Goal: Task Accomplishment & Management: Complete application form

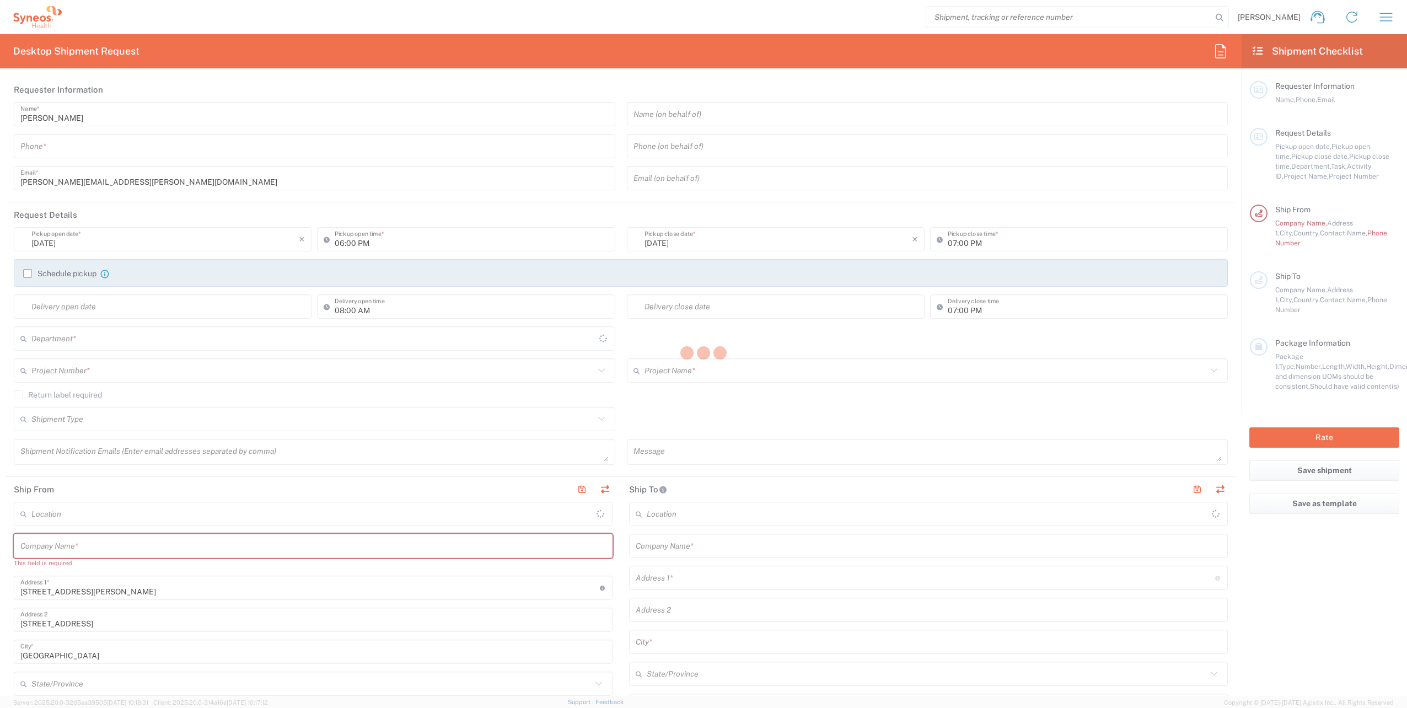
type input "[GEOGRAPHIC_DATA]"
type input "3229"
type input "Syneos Health France SARL"
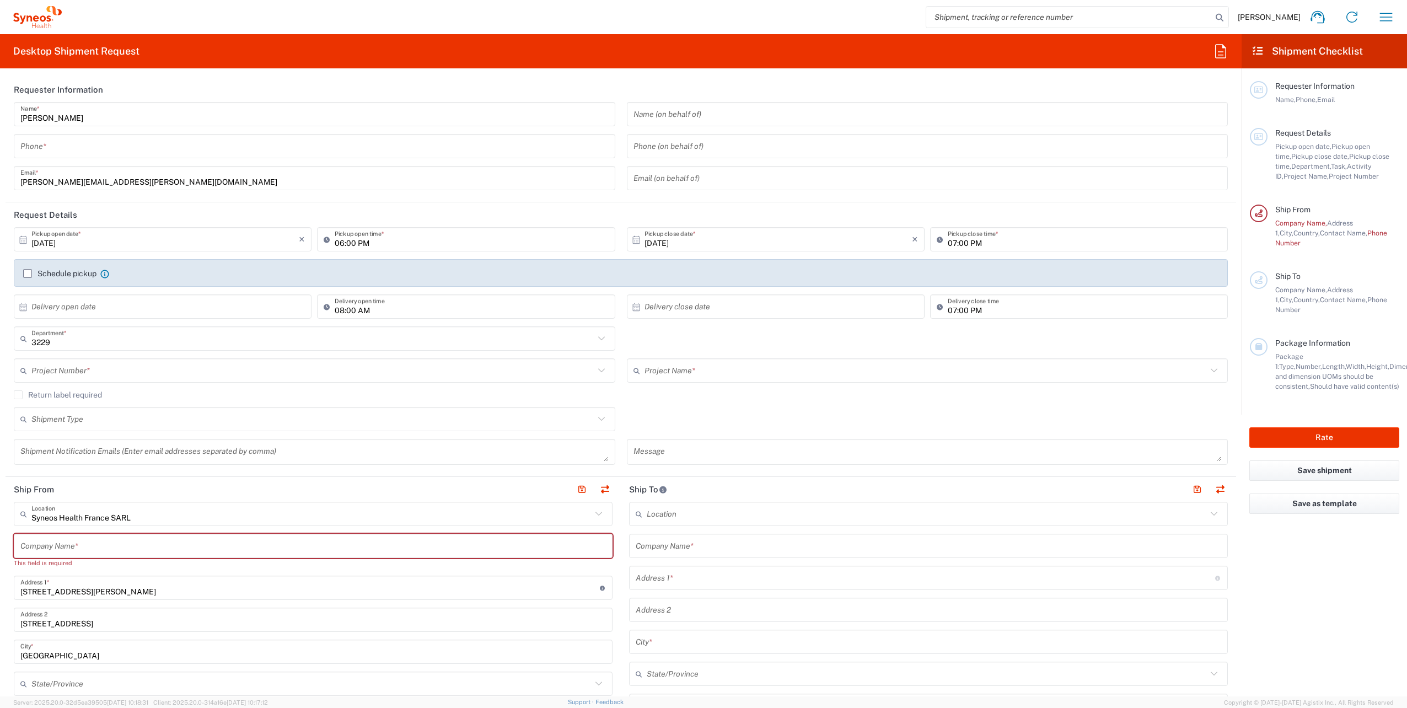
drag, startPoint x: 107, startPoint y: 148, endPoint x: 206, endPoint y: 2, distance: 176.6
click at [107, 148] on input "tel" at bounding box center [314, 146] width 588 height 19
type input "0621812058"
type input "[PERSON_NAME][EMAIL_ADDRESS][PERSON_NAME][DOMAIN_NAME]"
type input "Syneos Health Comms France SARL"
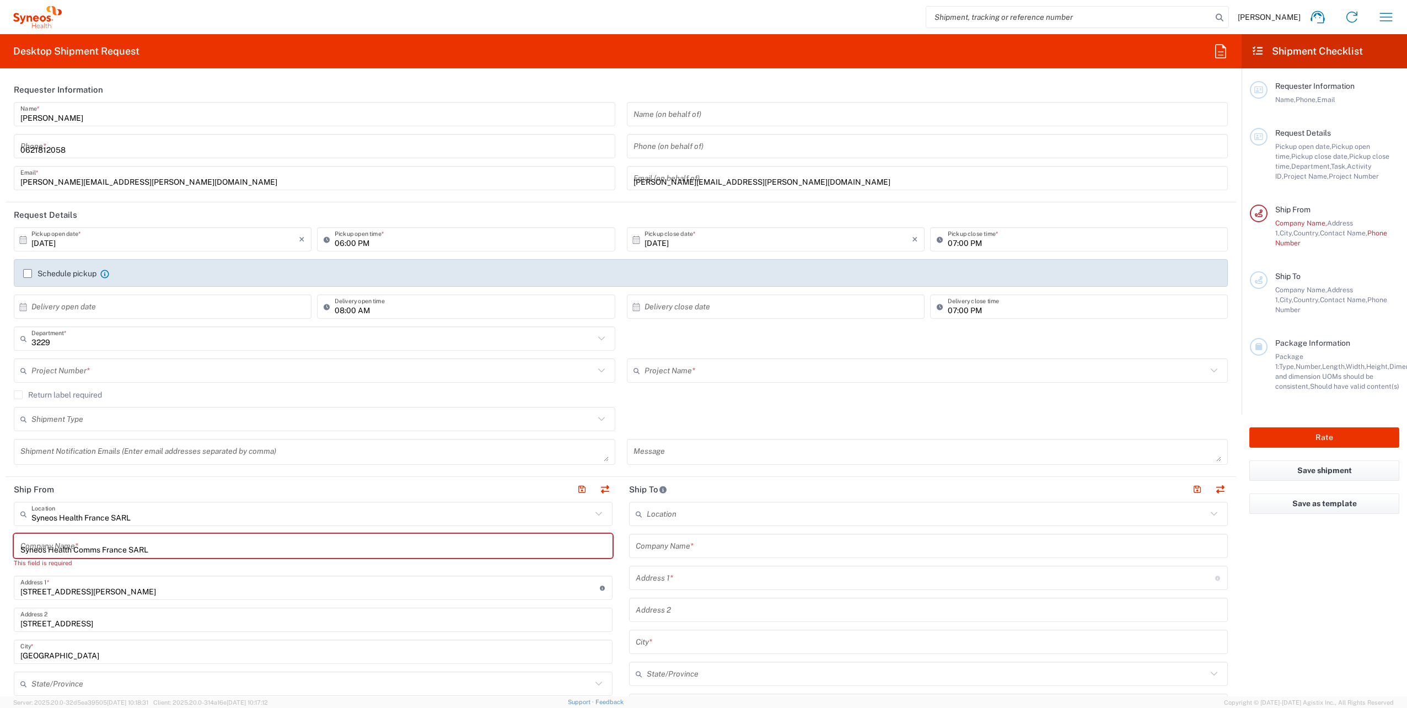
type input "0621812058"
type input "Nouvel Hôpital Civil"
type input "1, place de l’Hôpital"
type input "Secteur des Essais Cliniques - Service Pharmacie-Stérilisation"
type input "STRASBOURG"
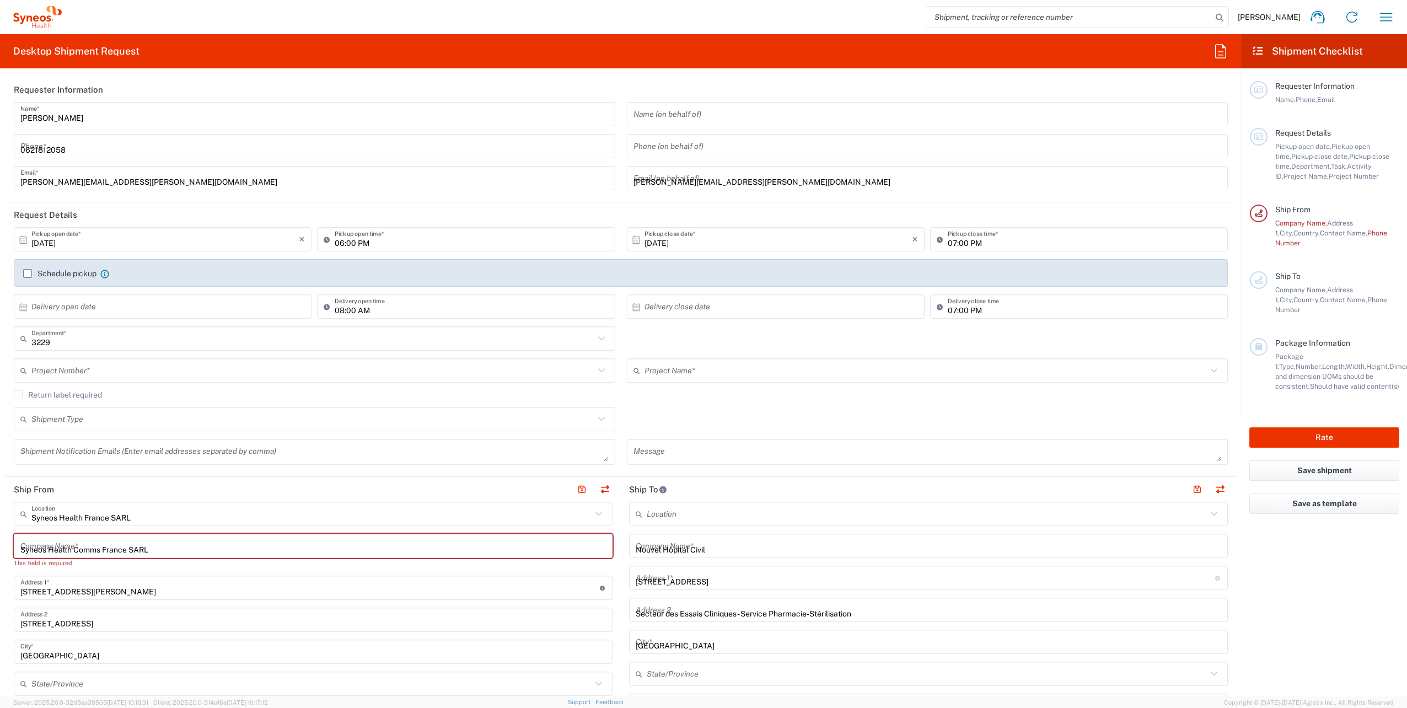
type input "[GEOGRAPHIC_DATA]"
type input "67091"
type input "03 69 55 16 72"
type input "jerome.fischer@chru-strasbourg.fr"
click at [82, 149] on input "0621812058" at bounding box center [314, 146] width 588 height 19
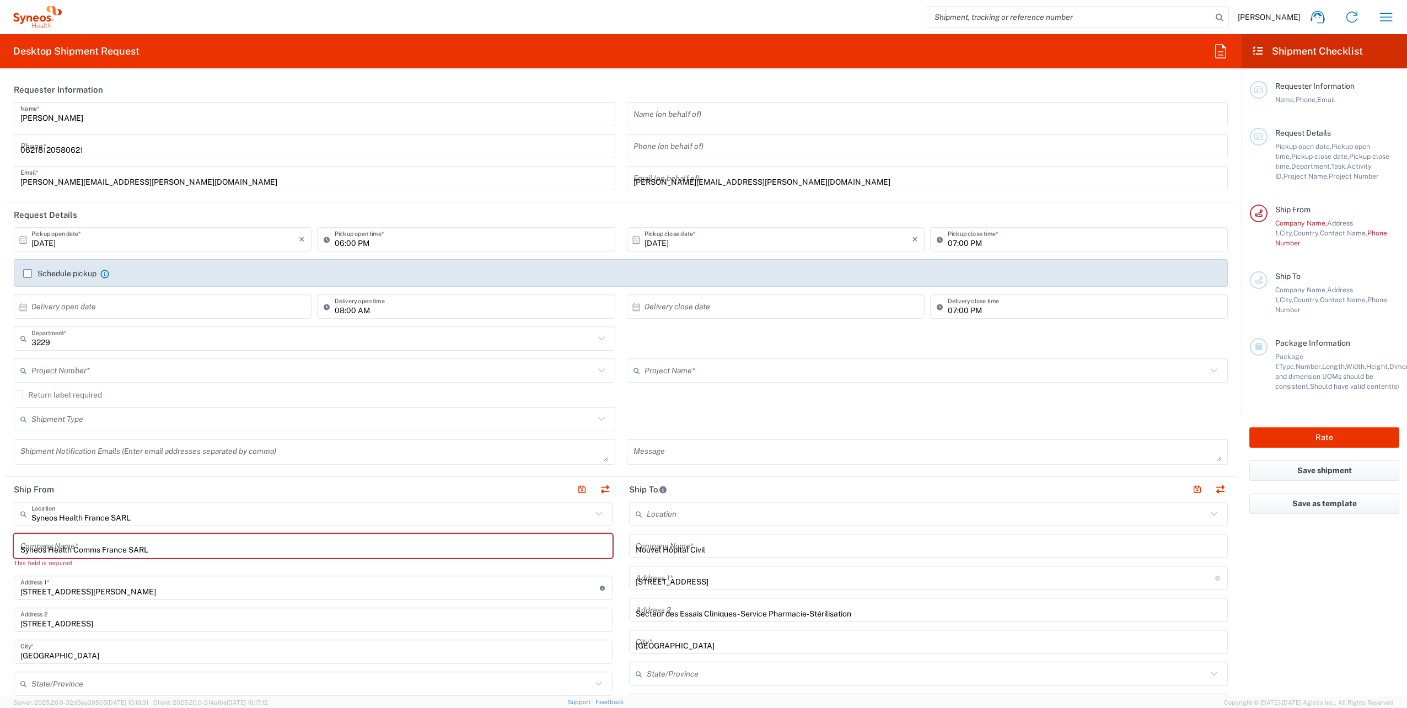
click at [96, 152] on input "06218120580621" at bounding box center [314, 146] width 588 height 19
click at [103, 143] on input "06218120580621" at bounding box center [314, 146] width 588 height 19
type input "06218120580621"
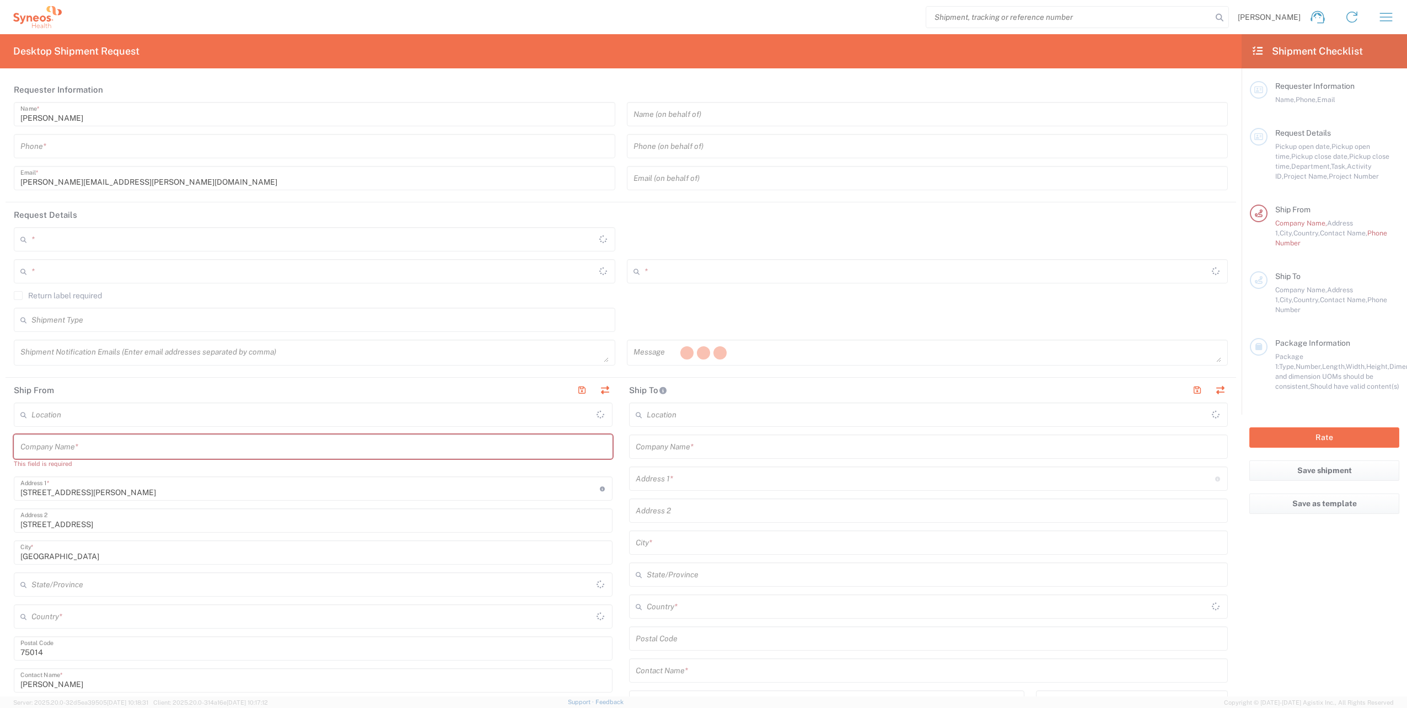
type input "3229"
type input "Syneos Health France SARL"
type input "[GEOGRAPHIC_DATA]"
